Goal: Task Accomplishment & Management: Manage account settings

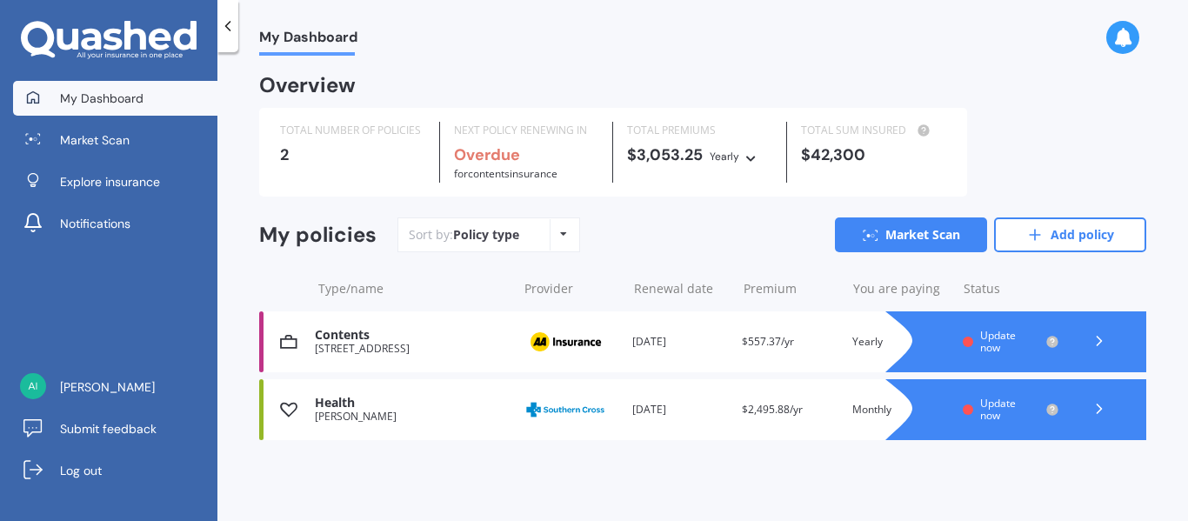
click at [649, 344] on div "Renewal date 05 Oct 2024" at bounding box center [680, 341] width 97 height 17
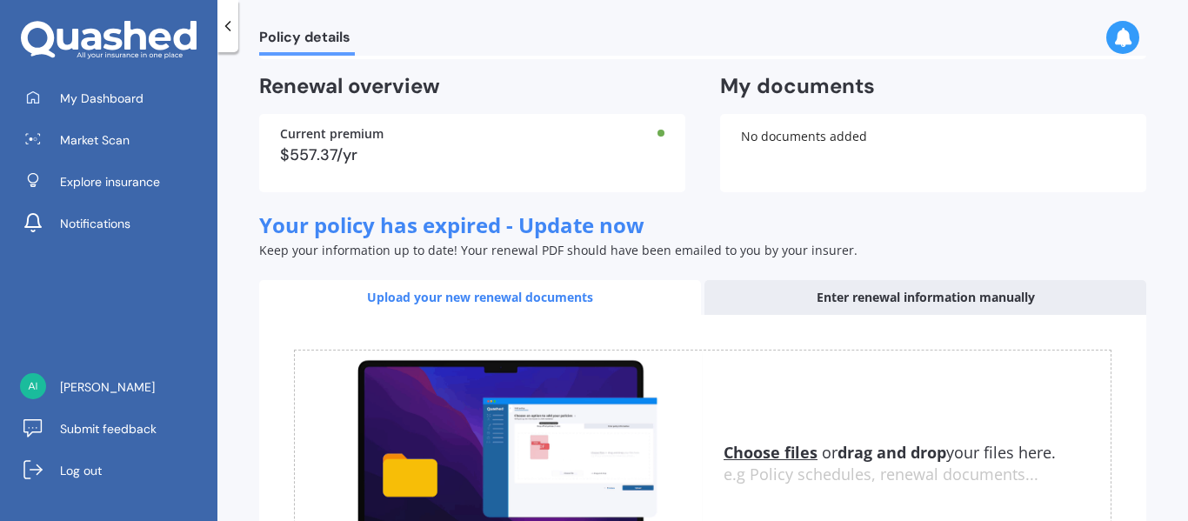
scroll to position [312, 0]
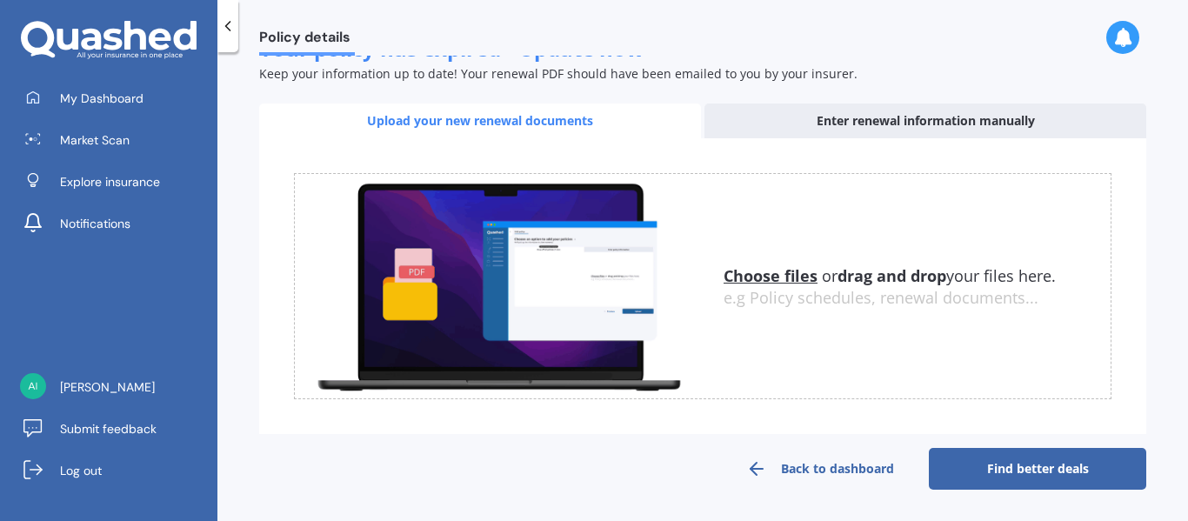
click at [938, 124] on div "Enter renewal information manually" at bounding box center [926, 121] width 442 height 35
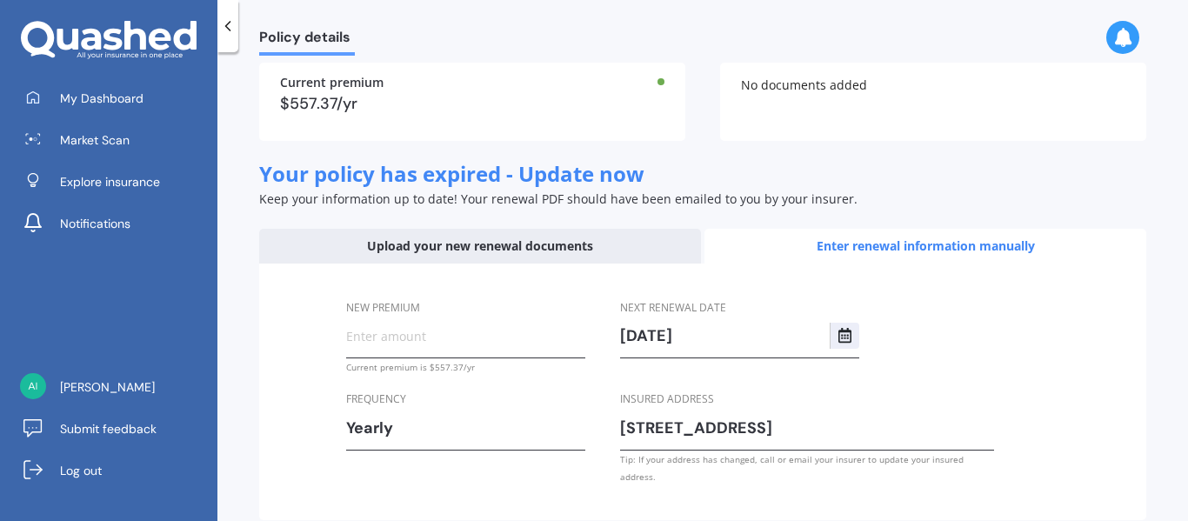
scroll to position [257, 0]
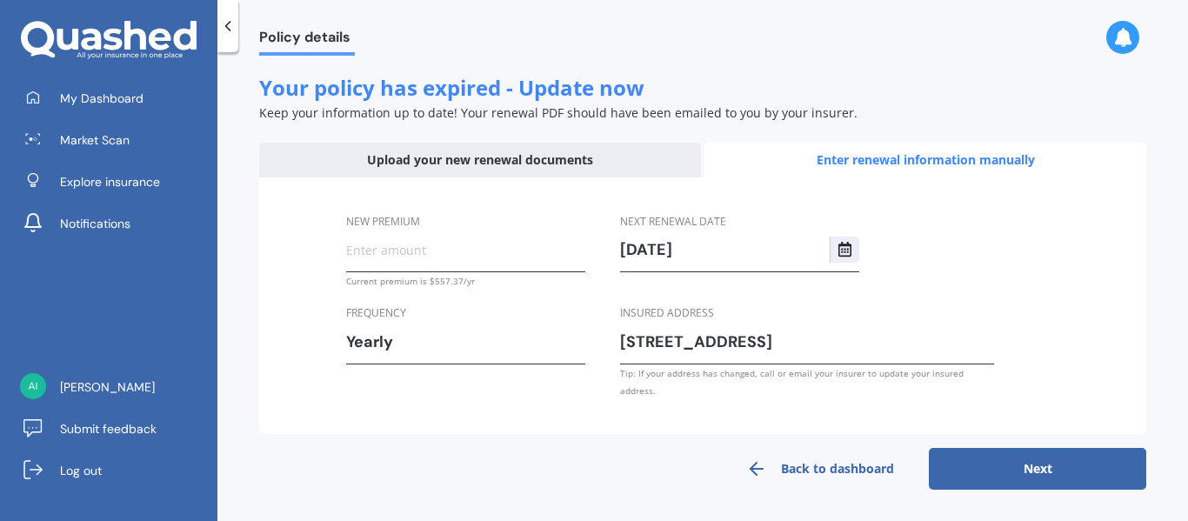
click at [367, 263] on input "New premium" at bounding box center [465, 250] width 239 height 26
click at [293, 347] on div "New premium Current premium is $557.37/yr Frequency Yearly Yearly Six-Monthly Q…" at bounding box center [702, 305] width 887 height 257
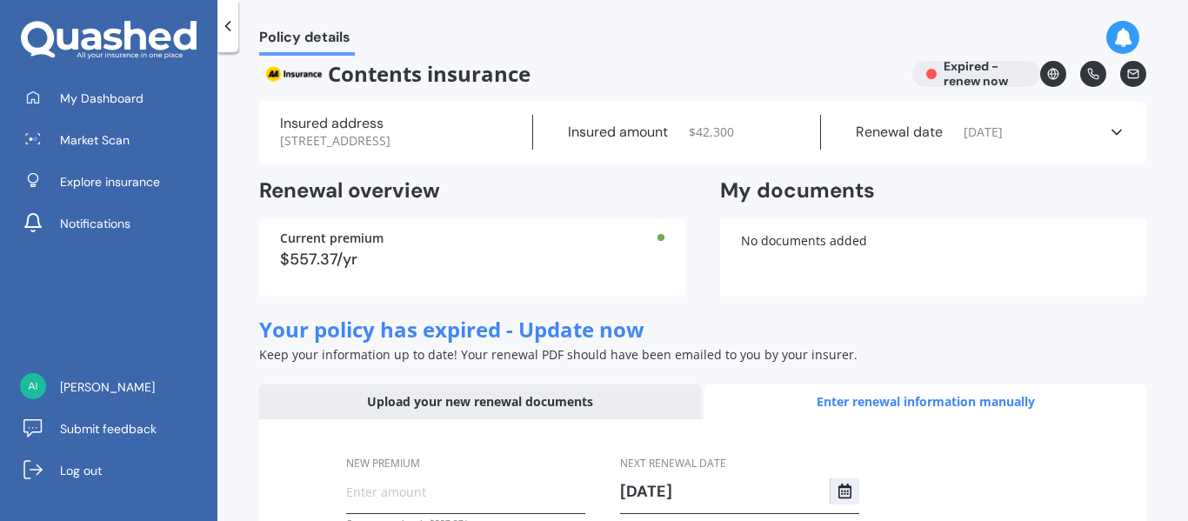
scroll to position [0, 0]
